Goal: Information Seeking & Learning: Learn about a topic

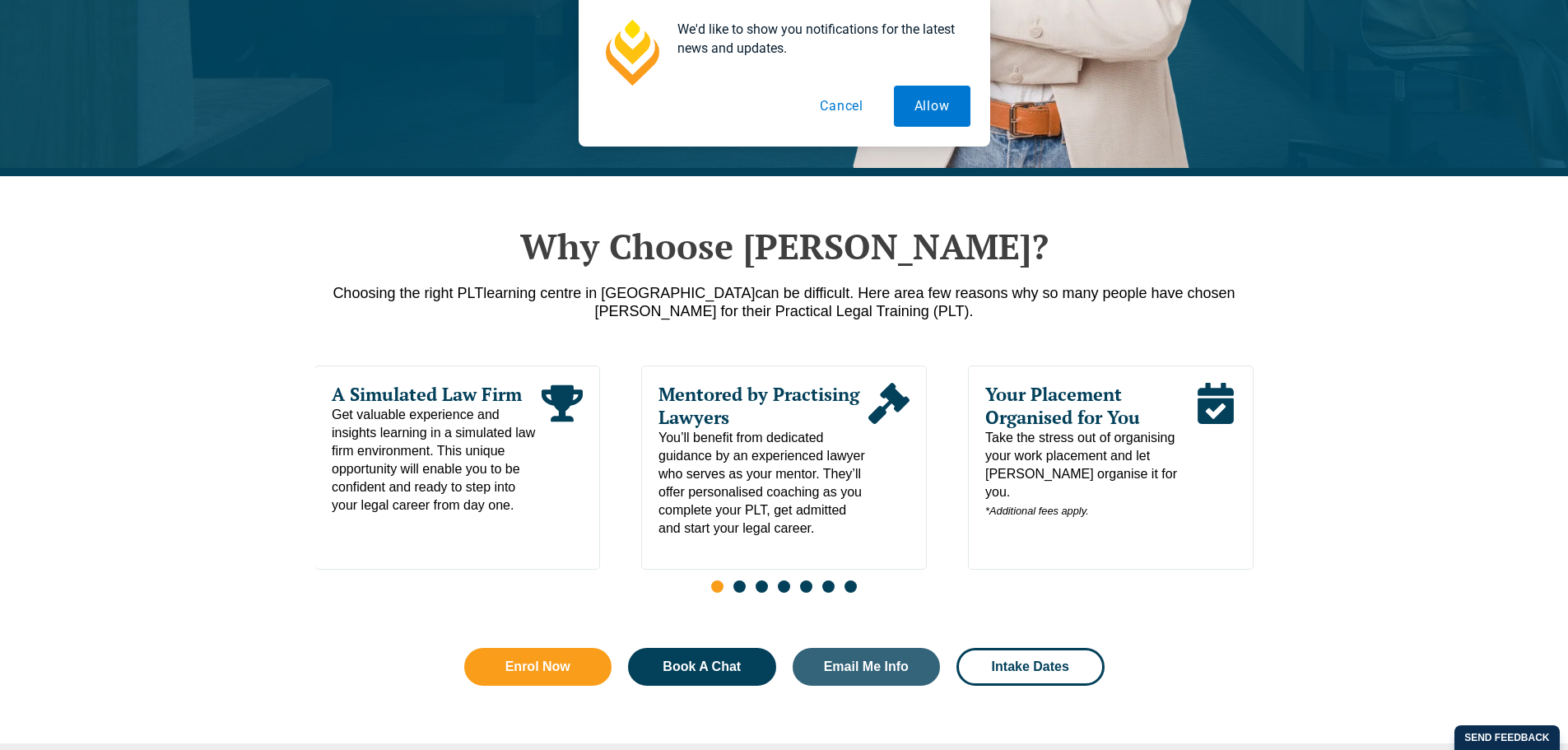
scroll to position [659, 0]
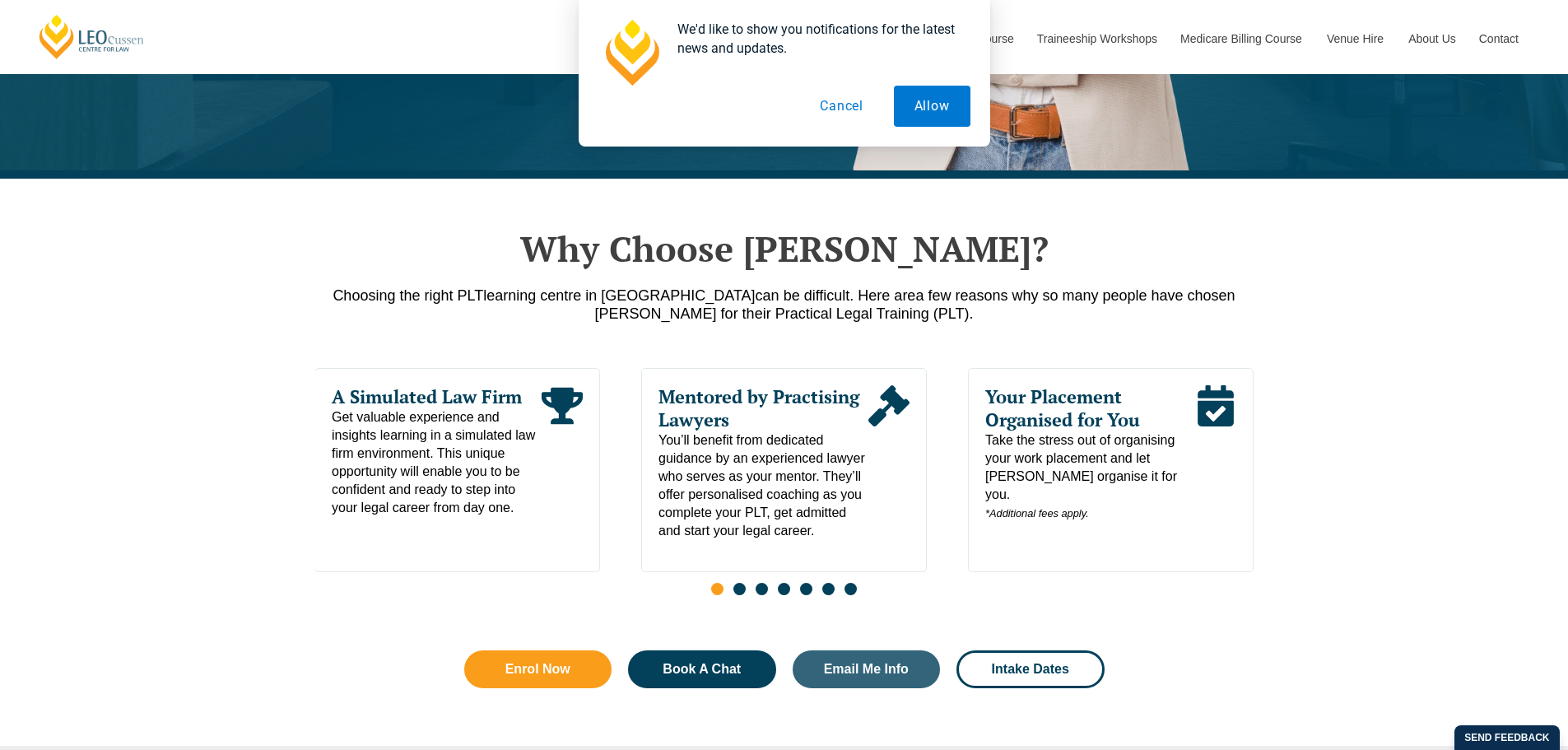
click at [837, 110] on button "Cancel" at bounding box center [841, 106] width 85 height 41
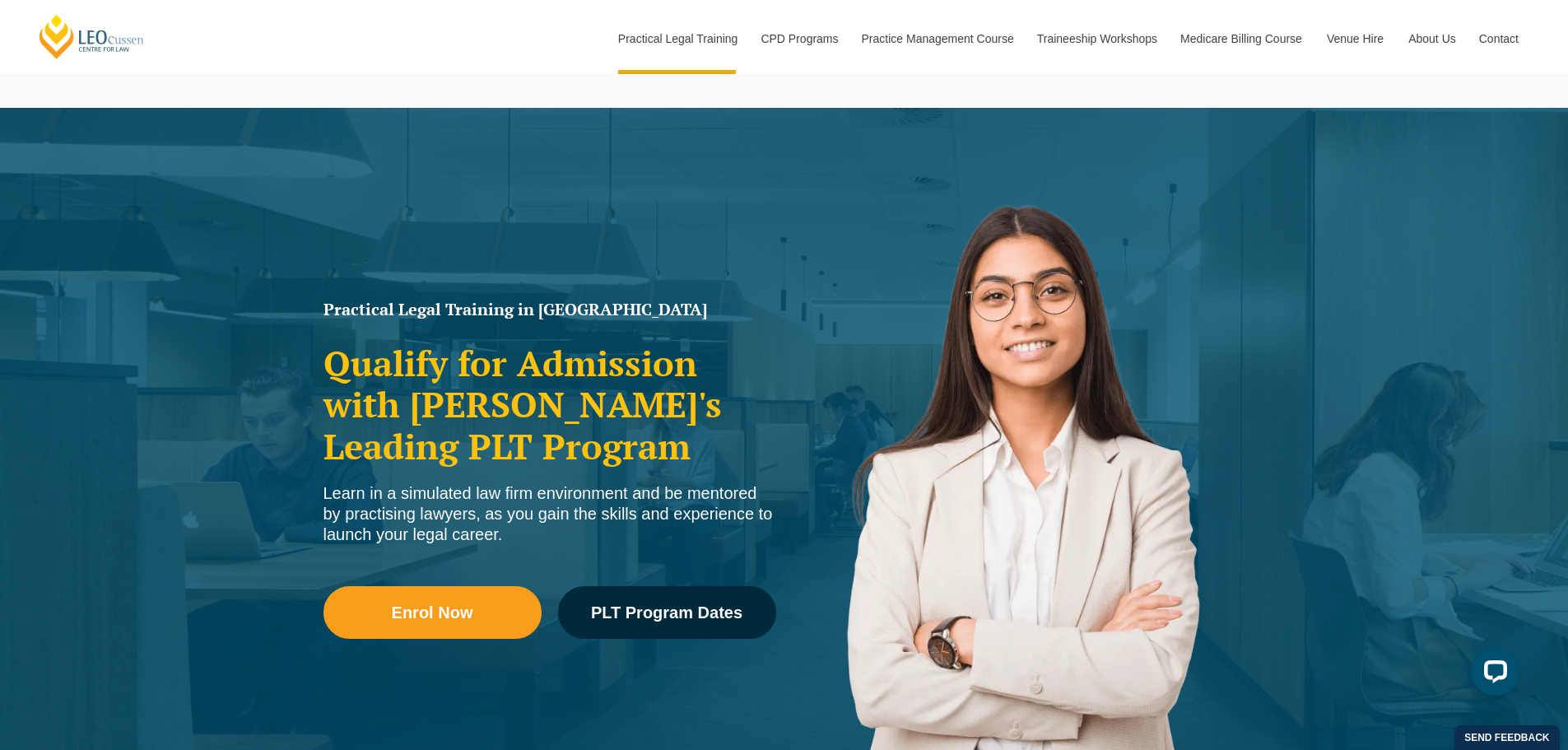
scroll to position [0, 0]
